Goal: Contribute content: Contribute content

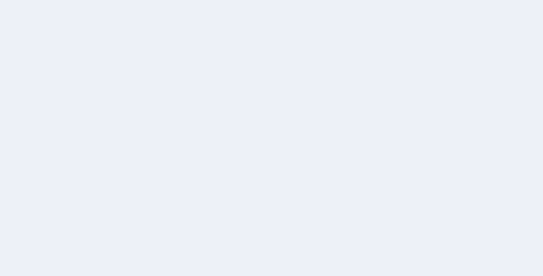
drag, startPoint x: 0, startPoint y: 0, endPoint x: 531, endPoint y: 94, distance: 539.4
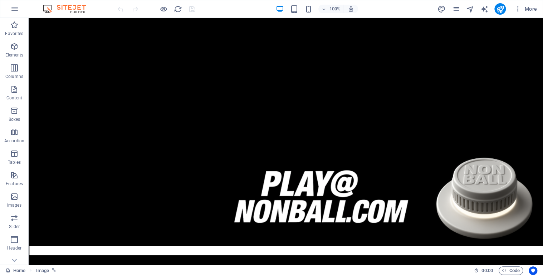
scroll to position [534, 0]
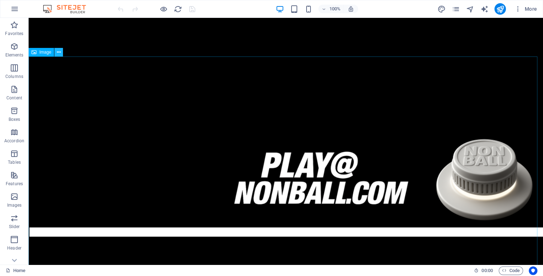
click at [60, 53] on icon at bounding box center [59, 53] width 4 height 8
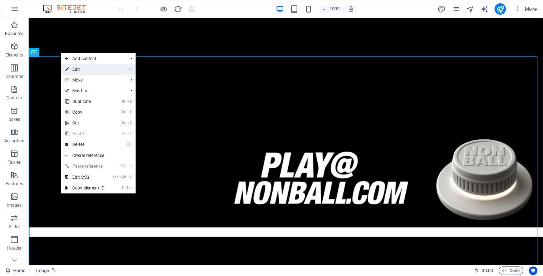
click at [78, 72] on link "⏎ Edit" at bounding box center [85, 69] width 48 height 11
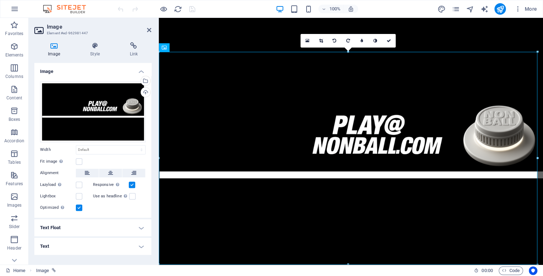
scroll to position [392, 0]
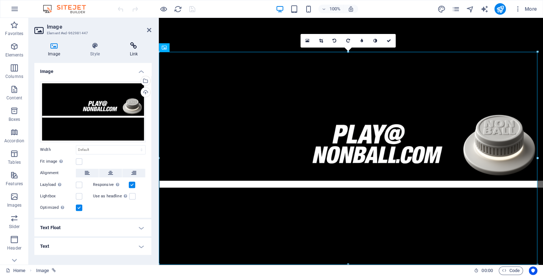
click at [133, 45] on icon at bounding box center [133, 45] width 35 height 7
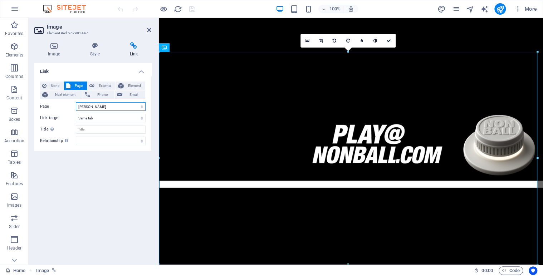
click at [139, 107] on select "Home Legal Notice Privacy Nonball Sports™ Mars Battles™ Return of Play™ [PERSON…" at bounding box center [111, 106] width 70 height 9
select select "12"
click at [76, 102] on select "Home Legal Notice Privacy Nonball Sports™ Mars Battles™ Return of Play™ [PERSON…" at bounding box center [111, 106] width 70 height 9
click at [389, 39] on icon at bounding box center [389, 41] width 4 height 4
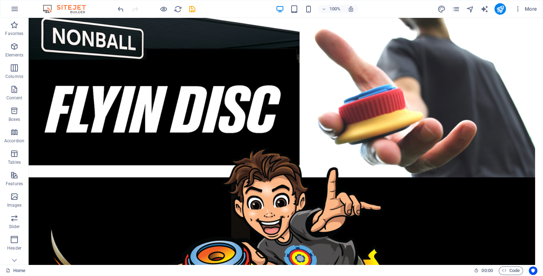
scroll to position [10, 0]
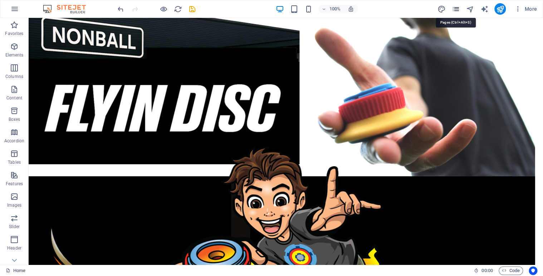
click at [455, 10] on icon "pages" at bounding box center [456, 9] width 8 height 8
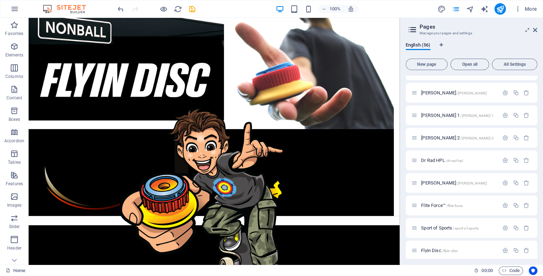
scroll to position [130, 0]
click at [442, 223] on span "Sport of Sports /sport-of-sports" at bounding box center [450, 225] width 58 height 5
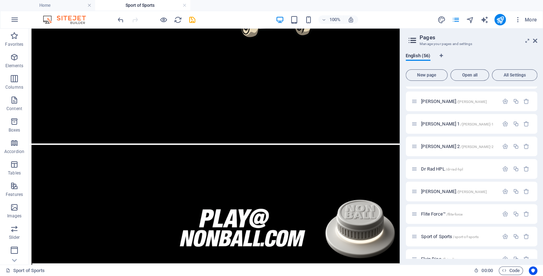
scroll to position [314, 0]
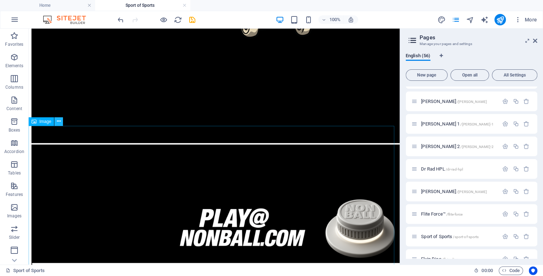
click at [58, 123] on icon at bounding box center [59, 122] width 4 height 8
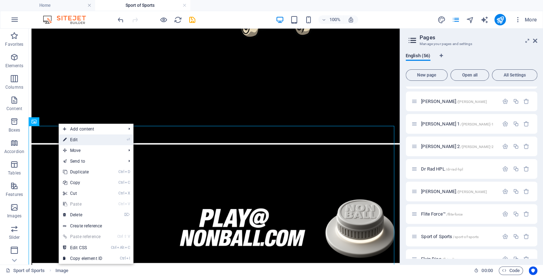
click at [80, 139] on link "⏎ Edit" at bounding box center [83, 140] width 48 height 11
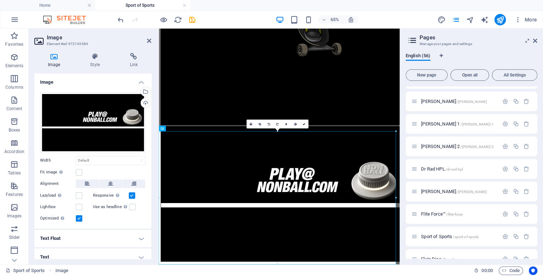
scroll to position [252, 0]
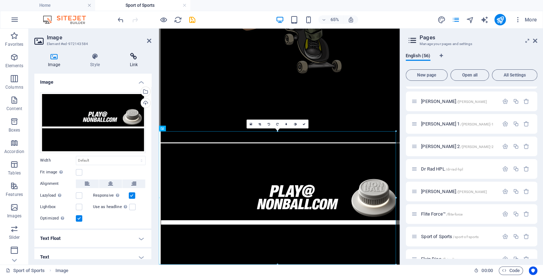
click at [136, 56] on icon at bounding box center [133, 56] width 35 height 7
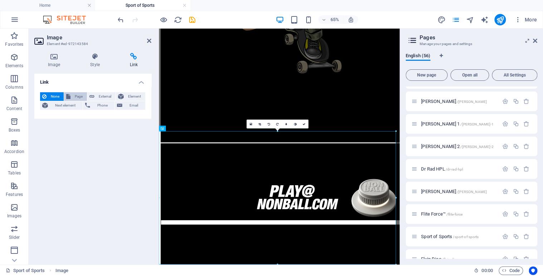
click at [79, 96] on span "Page" at bounding box center [79, 96] width 12 height 9
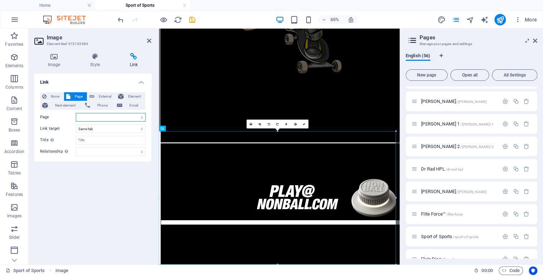
click at [140, 118] on select "Home Legal Notice Privacy Nonball Sports™ Mars Battles™ Return of Play™ [PERSON…" at bounding box center [111, 117] width 70 height 9
select select "38"
click at [76, 113] on select "Home Legal Notice Privacy Nonball Sports™ Mars Battles™ Return of Play™ [PERSON…" at bounding box center [111, 117] width 70 height 9
click at [303, 126] on link at bounding box center [304, 124] width 9 height 9
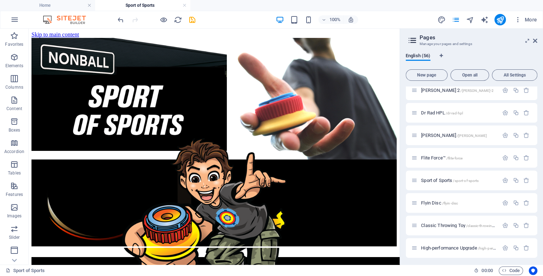
scroll to position [165, 0]
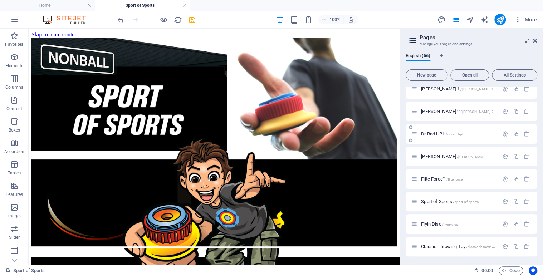
click at [436, 130] on div "Dr Rad HPL /dr-rad-hpl" at bounding box center [455, 134] width 87 height 8
click at [436, 135] on span "Dr Rad HPL /dr-rad-hpl" at bounding box center [442, 133] width 42 height 5
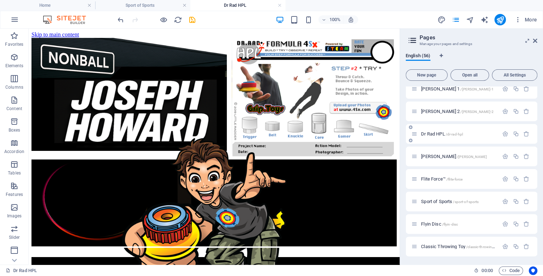
scroll to position [0, 0]
click at [453, 113] on span "[PERSON_NAME] 2 /[PERSON_NAME]-2" at bounding box center [457, 111] width 73 height 5
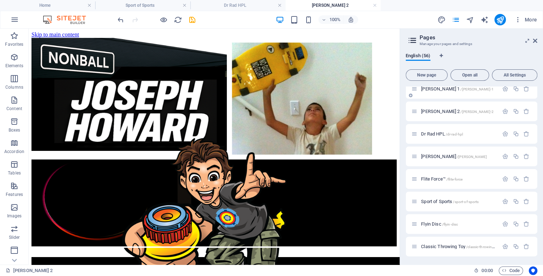
click at [452, 89] on span "[PERSON_NAME] 1 /[PERSON_NAME]-1" at bounding box center [457, 88] width 73 height 5
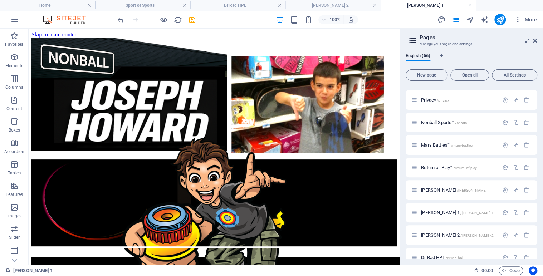
scroll to position [48, 0]
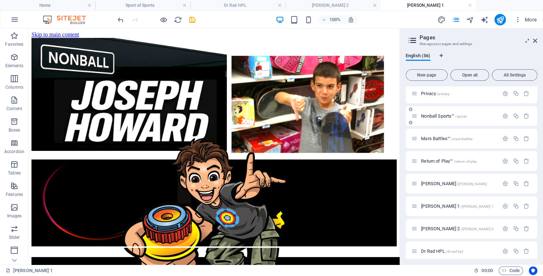
click at [445, 115] on span "Nonball Sports™ /sports" at bounding box center [444, 115] width 46 height 5
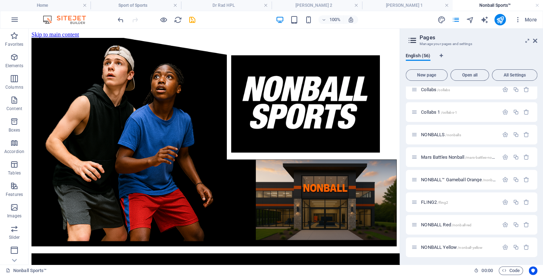
scroll to position [0, 0]
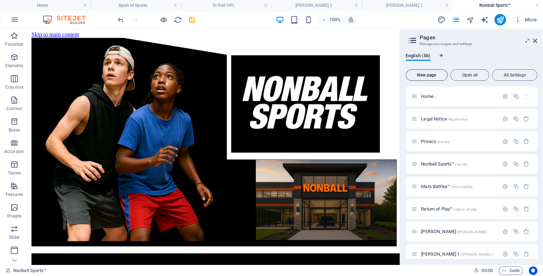
click at [424, 75] on span "New page" at bounding box center [426, 75] width 35 height 4
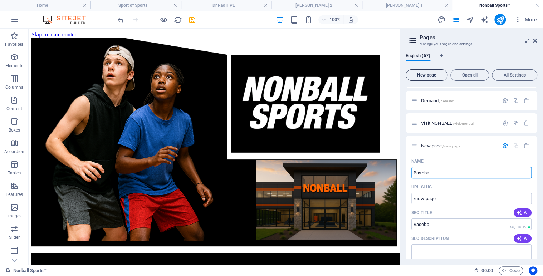
type input "Baseba"
type input "/baseba"
type input "Baseball"
type input "/baseball"
type input "Baseball"
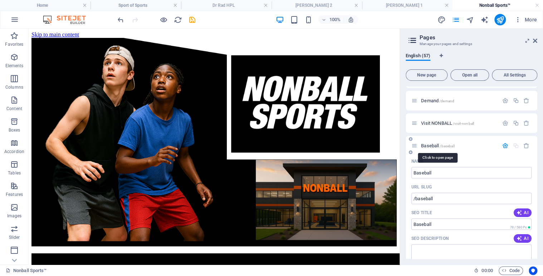
click at [433, 145] on span "Baseball /baseball" at bounding box center [437, 145] width 33 height 5
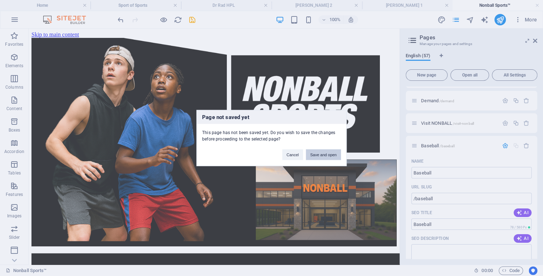
click at [320, 156] on button "Save and open" at bounding box center [323, 155] width 35 height 11
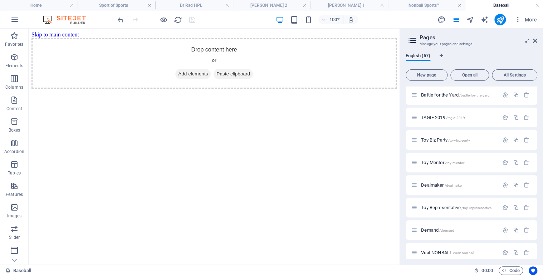
scroll to position [0, 0]
click at [67, 34] on button at bounding box center [65, 33] width 9 height 9
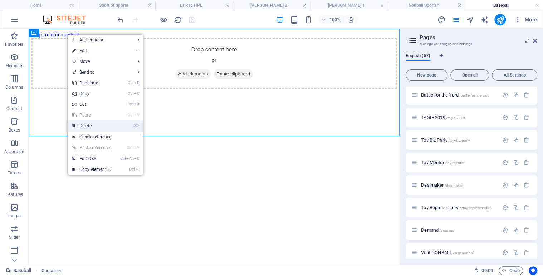
click at [84, 126] on link "⌦ Delete" at bounding box center [92, 126] width 48 height 11
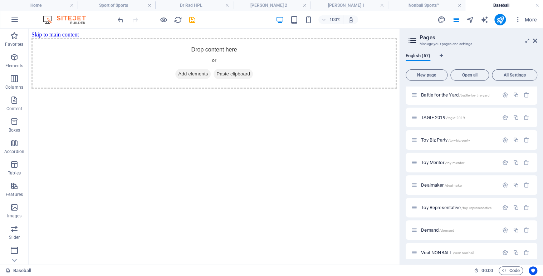
click at [204, 18] on div "100% More" at bounding box center [328, 19] width 424 height 11
click at [215, 32] on div "+" at bounding box center [214, 32] width 14 height 6
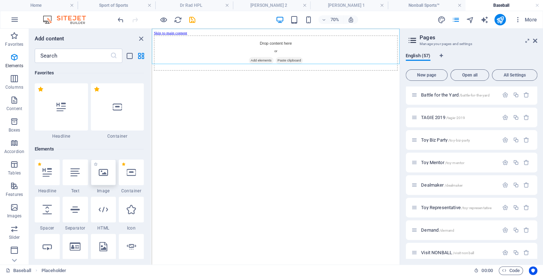
click at [110, 178] on div at bounding box center [103, 173] width 25 height 26
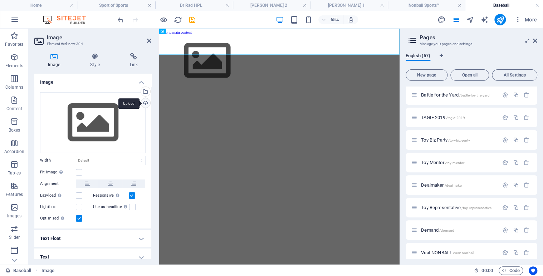
click at [144, 104] on div "Upload" at bounding box center [145, 103] width 11 height 11
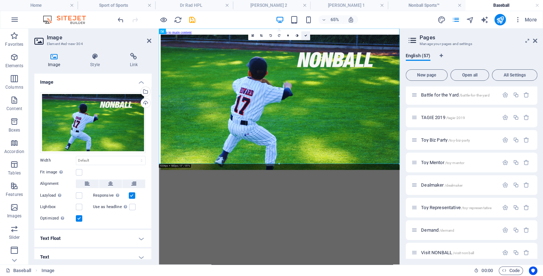
click at [307, 35] on icon at bounding box center [305, 35] width 3 height 3
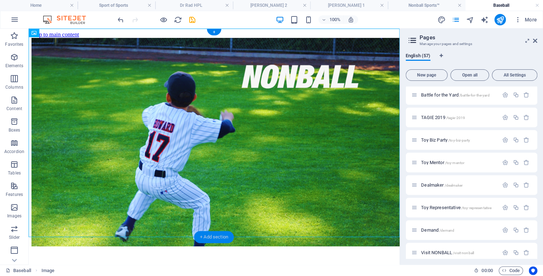
click at [199, 237] on div "+ Add section" at bounding box center [214, 237] width 40 height 12
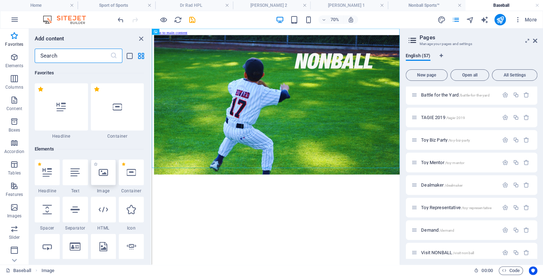
click at [107, 168] on icon at bounding box center [103, 172] width 9 height 9
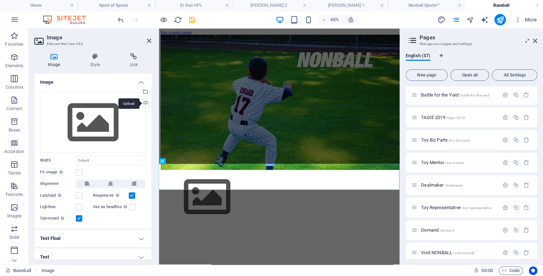
click at [145, 101] on div "Upload" at bounding box center [145, 103] width 11 height 11
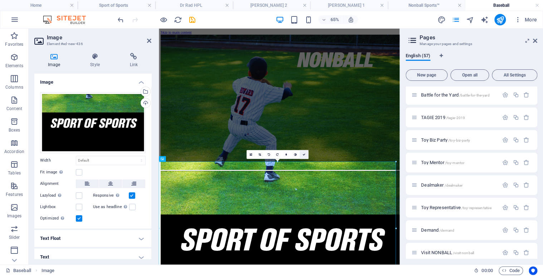
click at [305, 154] on icon at bounding box center [303, 155] width 3 height 3
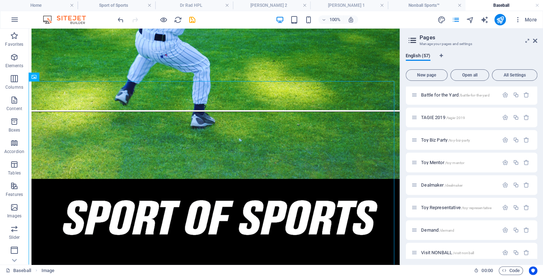
scroll to position [175, 0]
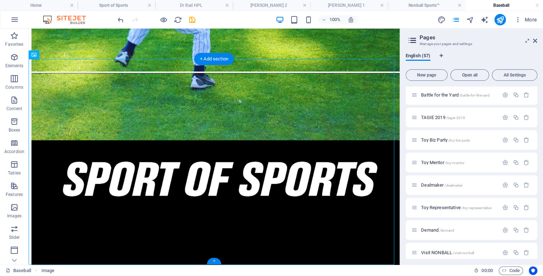
click at [213, 260] on div "+" at bounding box center [214, 261] width 14 height 6
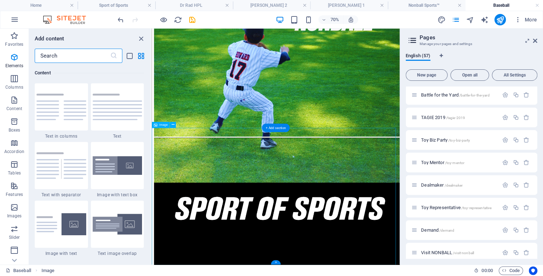
scroll to position [1252, 0]
click at [173, 125] on icon at bounding box center [172, 124] width 3 height 5
click at [276, 261] on div "+" at bounding box center [276, 262] width 10 height 5
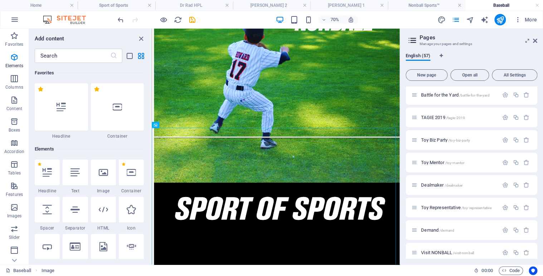
click at [149, 65] on div "Favorites 1 Star Headline 1 Star Container Elements 1 Star Headline 1 Star Text…" at bounding box center [90, 161] width 122 height 196
click at [105, 176] on icon at bounding box center [103, 172] width 9 height 9
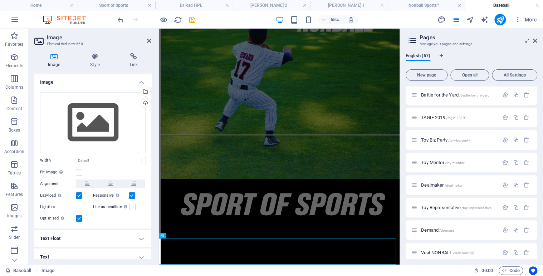
scroll to position [87, 0]
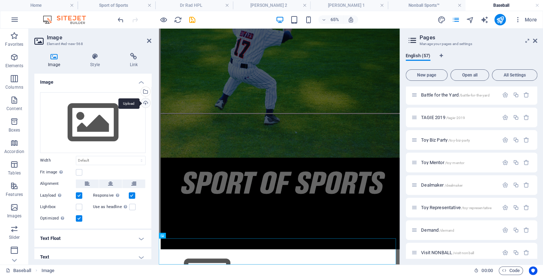
click at [145, 103] on div "Upload" at bounding box center [145, 103] width 11 height 11
click at [144, 91] on div "Select files from the file manager, stock photos, or upload file(s)" at bounding box center [145, 92] width 11 height 11
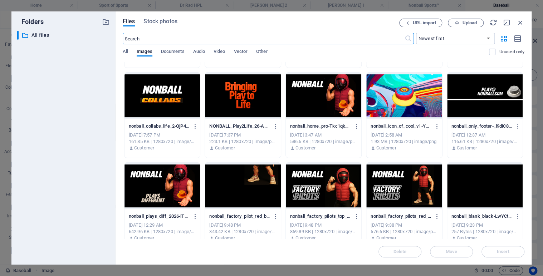
scroll to position [1426, 0]
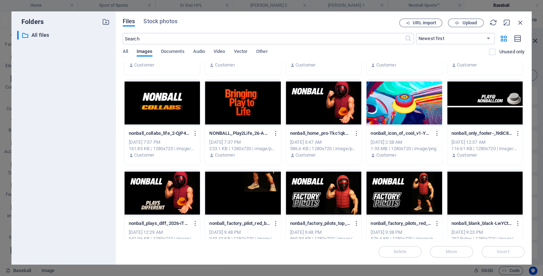
click at [477, 91] on div at bounding box center [485, 103] width 76 height 47
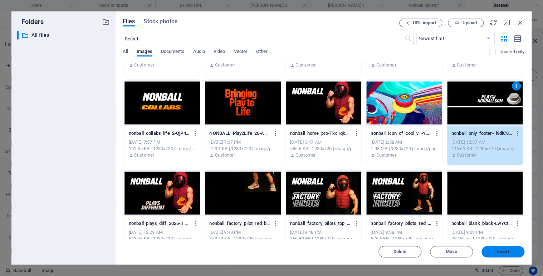
click at [506, 248] on button "Insert" at bounding box center [503, 251] width 43 height 11
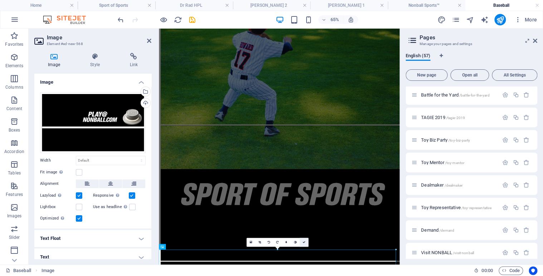
click at [303, 241] on icon at bounding box center [303, 242] width 3 height 3
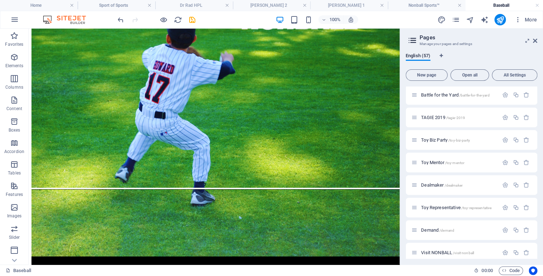
scroll to position [61, 0]
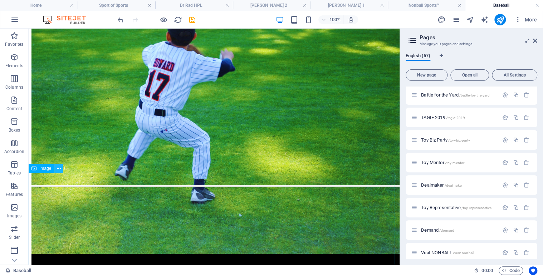
click at [58, 169] on icon at bounding box center [59, 169] width 4 height 8
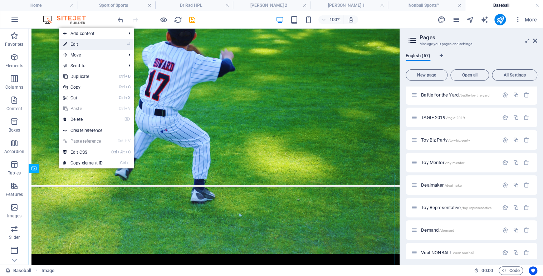
click at [93, 47] on link "⏎ Edit" at bounding box center [83, 44] width 48 height 11
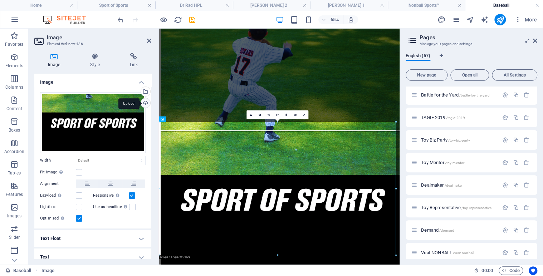
click at [145, 103] on div "Upload" at bounding box center [145, 103] width 11 height 11
click at [302, 114] on icon at bounding box center [303, 114] width 3 height 3
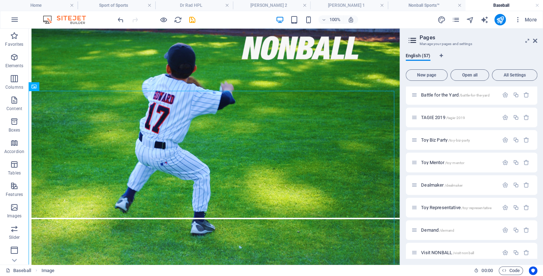
scroll to position [24, 0]
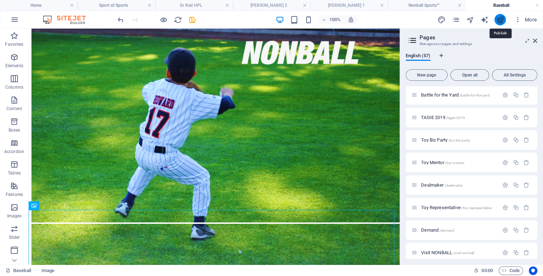
click at [501, 20] on icon "publish" at bounding box center [500, 20] width 8 height 8
